Goal: Task Accomplishment & Management: Complete application form

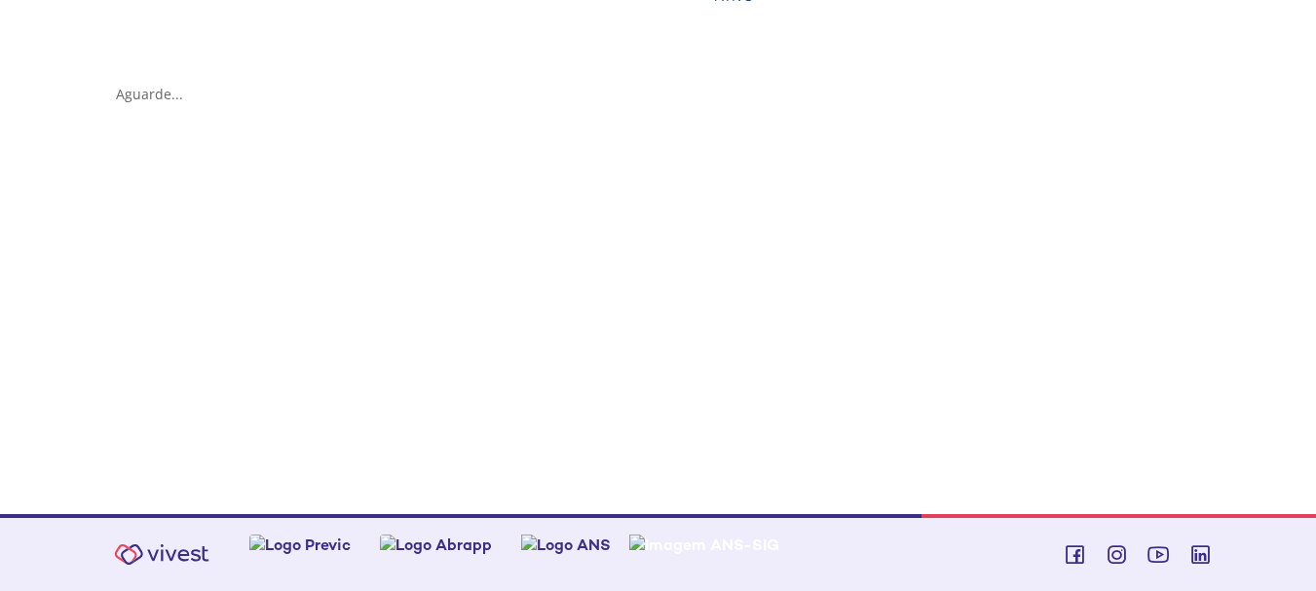
scroll to position [585, 0]
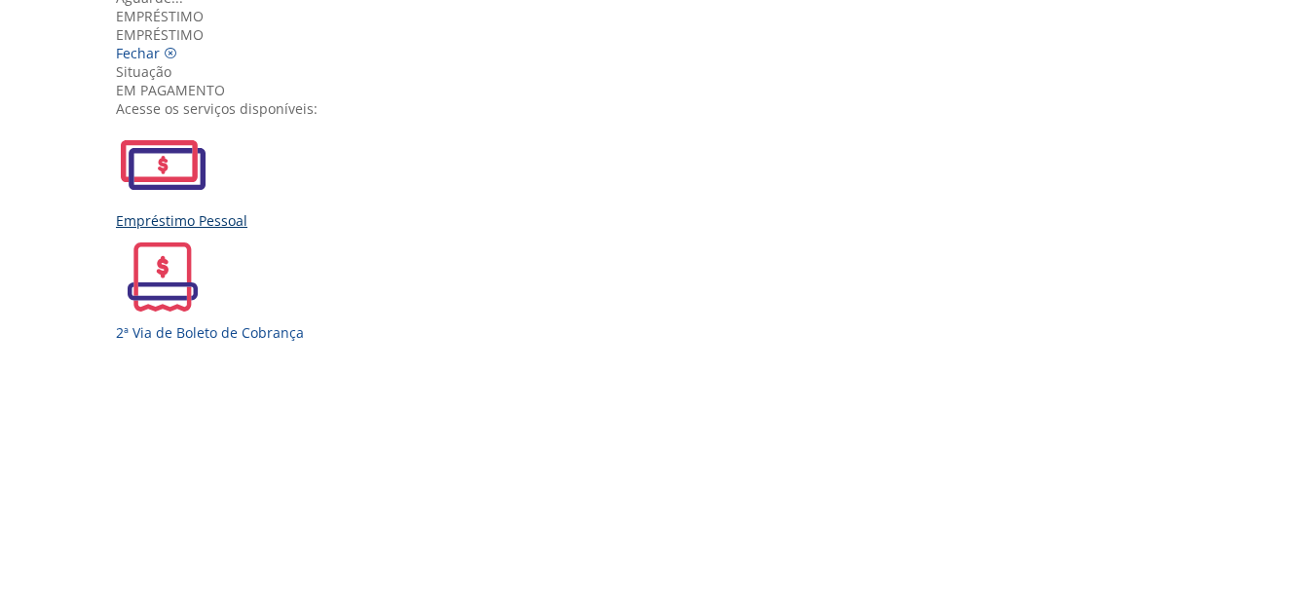
click at [209, 211] on img "Vivest" at bounding box center [163, 165] width 94 height 94
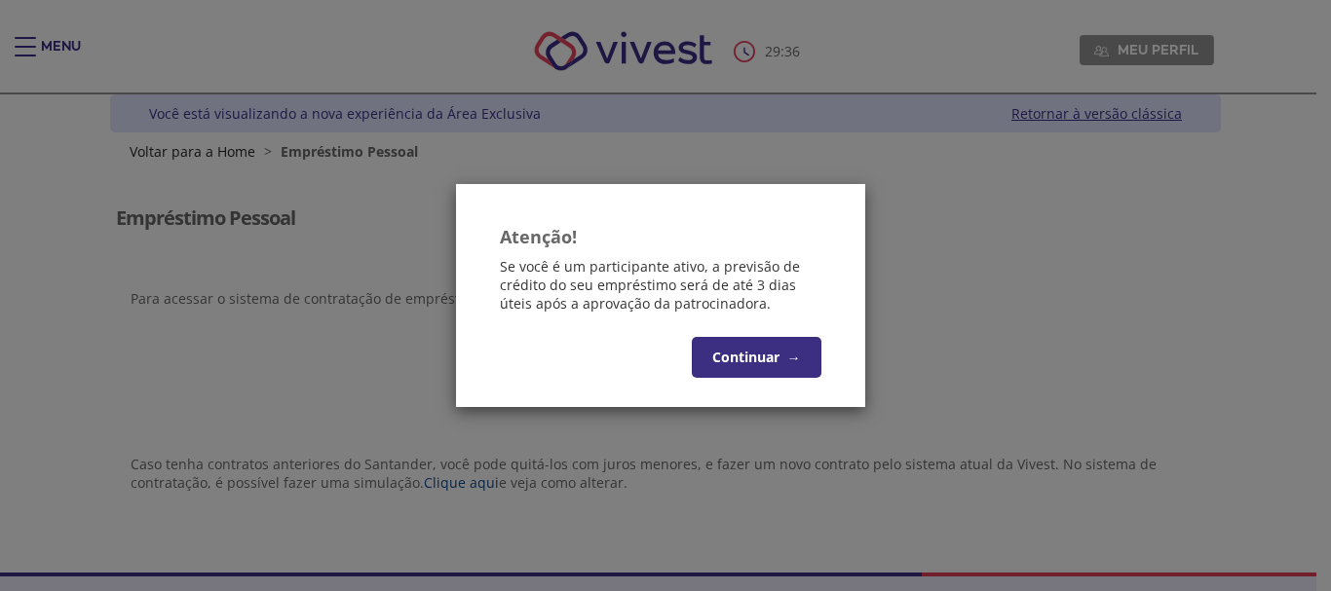
click at [749, 365] on button "Continuar →" at bounding box center [757, 357] width 130 height 41
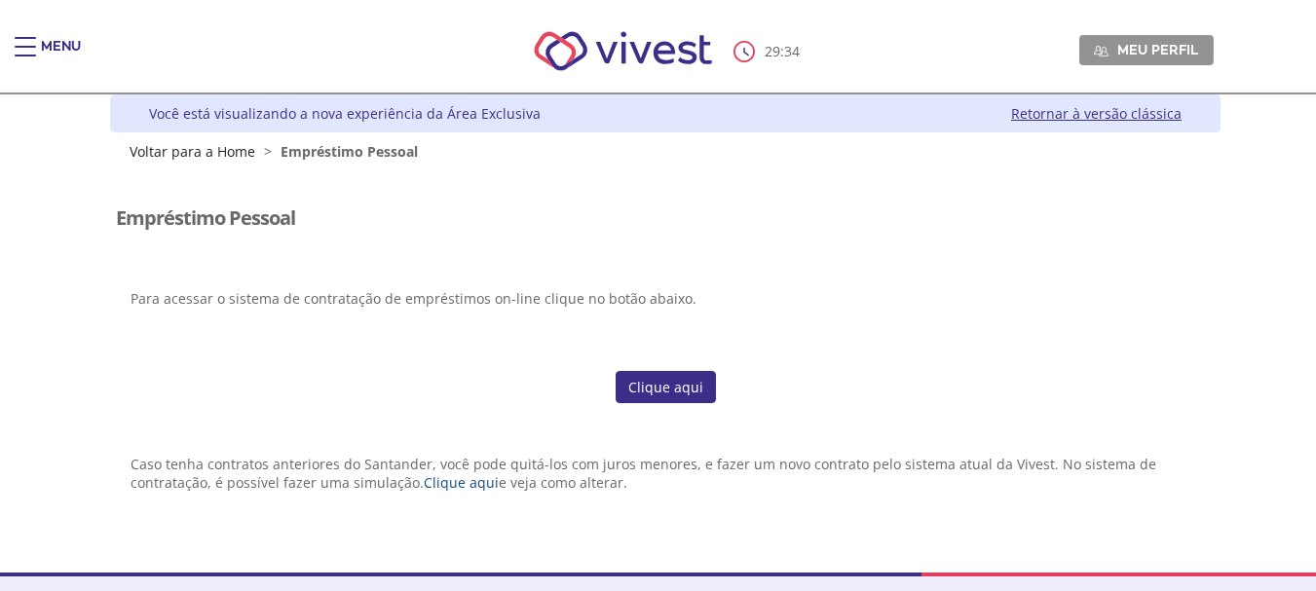
click at [665, 391] on link "Clique aqui" at bounding box center [666, 387] width 100 height 33
